Goal: Information Seeking & Learning: Check status

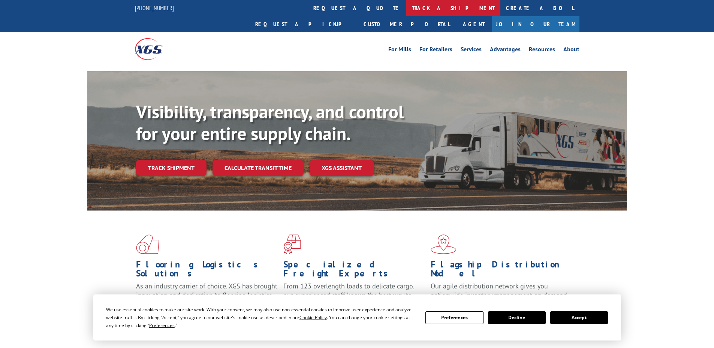
click at [406, 8] on link "track a shipment" at bounding box center [453, 8] width 94 height 16
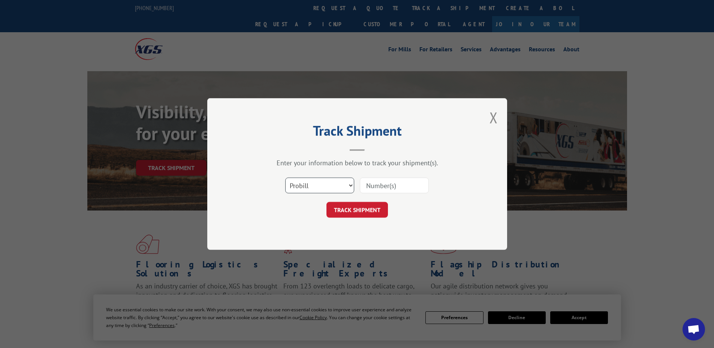
click at [316, 187] on select "Select category... Probill BOL PO" at bounding box center [319, 186] width 69 height 16
select select "bol"
click at [285, 178] on select "Select category... Probill BOL PO" at bounding box center [319, 186] width 69 height 16
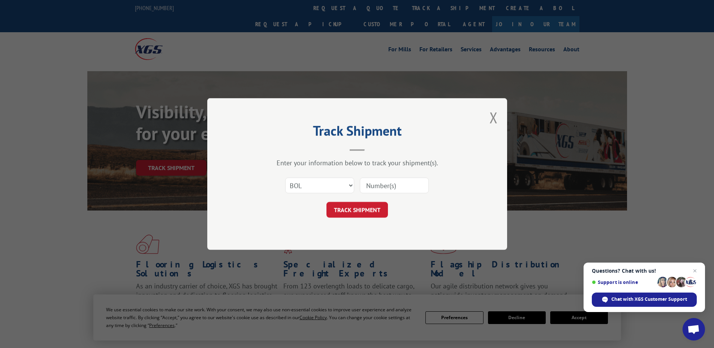
drag, startPoint x: 394, startPoint y: 188, endPoint x: 399, endPoint y: 185, distance: 6.4
click at [394, 188] on input at bounding box center [394, 186] width 69 height 16
type input "5060706"
click at [326, 202] on button "TRACK SHIPMENT" at bounding box center [356, 210] width 61 height 16
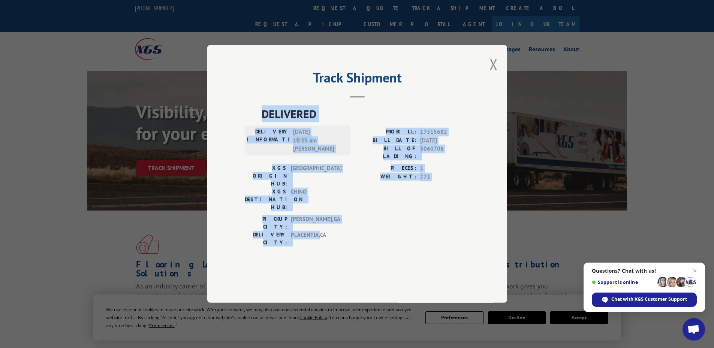
drag, startPoint x: 260, startPoint y: 134, endPoint x: 319, endPoint y: 228, distance: 110.7
click at [319, 228] on div "DELIVERED DELIVERY INFORMATION: [DATE] 10:15 am [PERSON_NAME]: 17515682 BILL DA…" at bounding box center [357, 178] width 225 height 145
click at [305, 236] on div "DELIVERED DELIVERY INFORMATION: [DATE] 10:15 am [PERSON_NAME]: 17515682 BILL DA…" at bounding box center [357, 188] width 225 height 165
click at [270, 231] on label "DELIVERY CITY:" at bounding box center [266, 239] width 42 height 16
click at [268, 215] on label "PICKUP CITY:" at bounding box center [266, 223] width 42 height 16
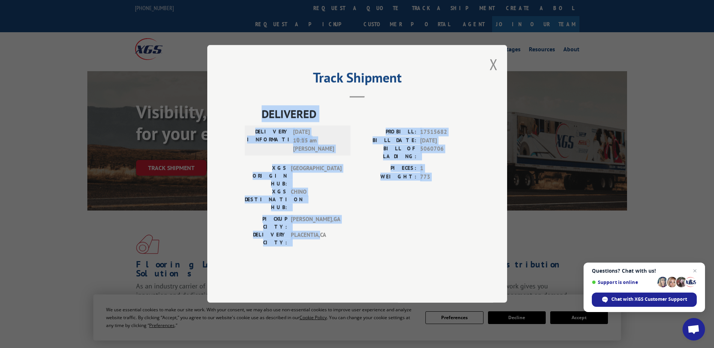
click at [241, 127] on div "Track Shipment DELIVERED DELIVERY INFORMATION: [DATE] 10:15 am [PERSON_NAME]: 1…" at bounding box center [357, 174] width 300 height 258
drag, startPoint x: 263, startPoint y: 133, endPoint x: 330, endPoint y: 237, distance: 123.5
click at [330, 236] on div "DELIVERED DELIVERY INFORMATION: [DATE] 10:15 am [PERSON_NAME]: 17515682 BILL DA…" at bounding box center [357, 188] width 225 height 165
copy div "DELIVERED DELIVERY INFORMATION: [DATE] 10:15 am [PERSON_NAME]: 17515682 BILL DA…"
click at [367, 181] on label "WEIGHT:" at bounding box center [386, 177] width 59 height 9
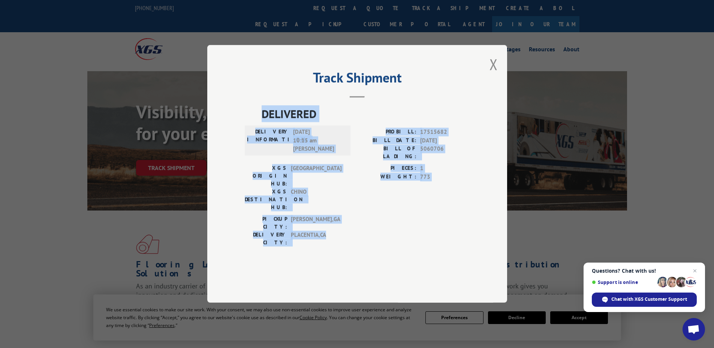
drag, startPoint x: 326, startPoint y: 223, endPoint x: 265, endPoint y: 123, distance: 118.0
click at [265, 123] on div "Track Shipment DELIVERED DELIVERY INFORMATION: [DATE] 10:15 am [PERSON_NAME]: 1…" at bounding box center [357, 174] width 300 height 258
copy div "DELIVERED DELIVERY INFORMATION: [DATE] 10:15 am [PERSON_NAME]: 17515682 BILL DA…"
